Goal: Task Accomplishment & Management: Manage account settings

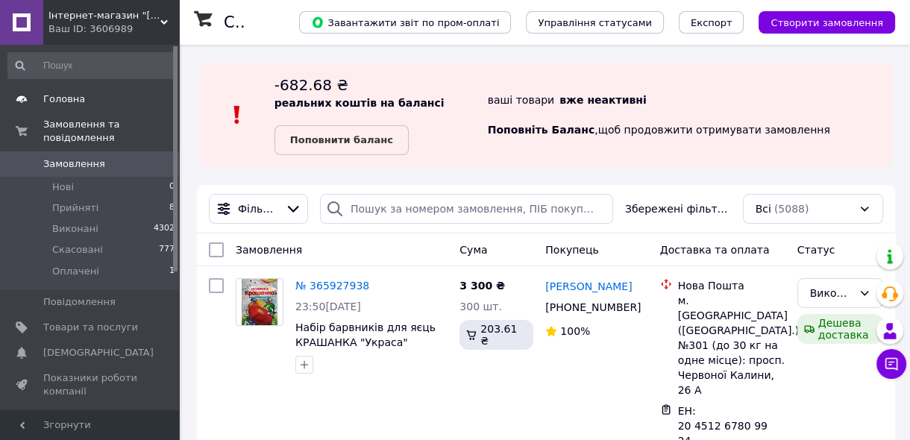
click at [93, 98] on span "Головна" at bounding box center [90, 99] width 95 height 13
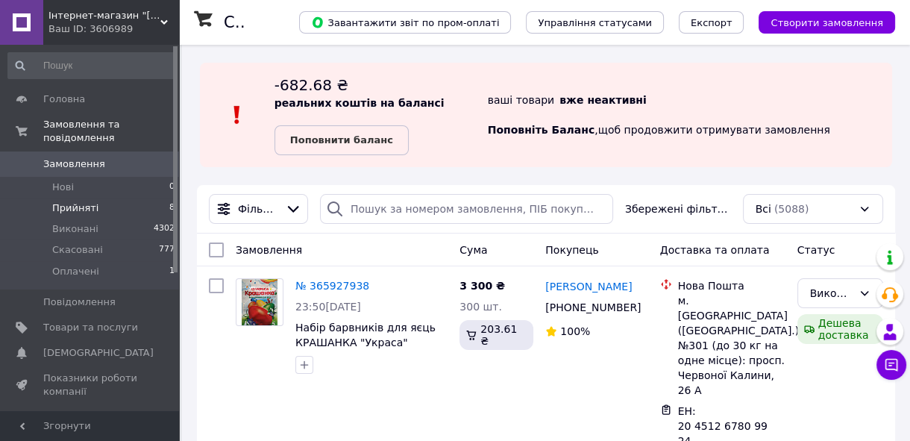
click at [62, 201] on span "Прийняті" at bounding box center [75, 207] width 46 height 13
